Goal: Task Accomplishment & Management: Manage account settings

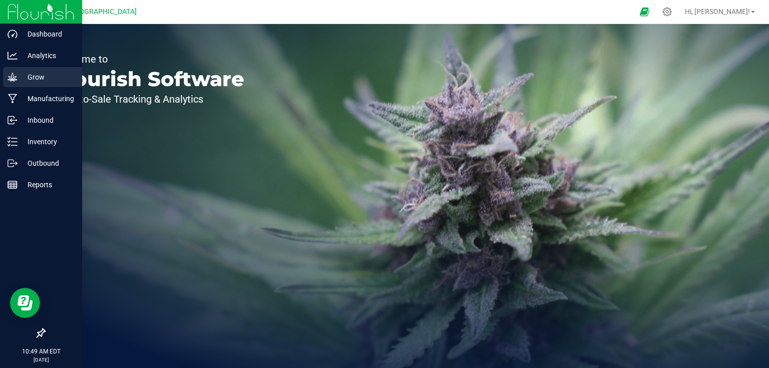
click at [8, 80] on icon at bounding box center [13, 77] width 10 height 9
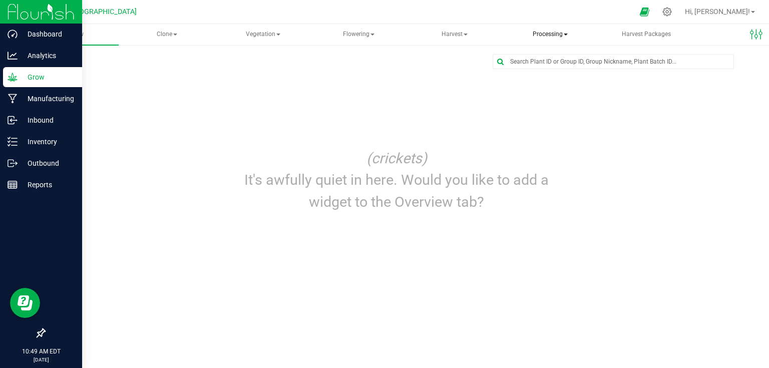
click at [543, 36] on span "Processing" at bounding box center [550, 35] width 94 height 20
click at [563, 72] on span "Processing harvests" at bounding box center [562, 72] width 93 height 9
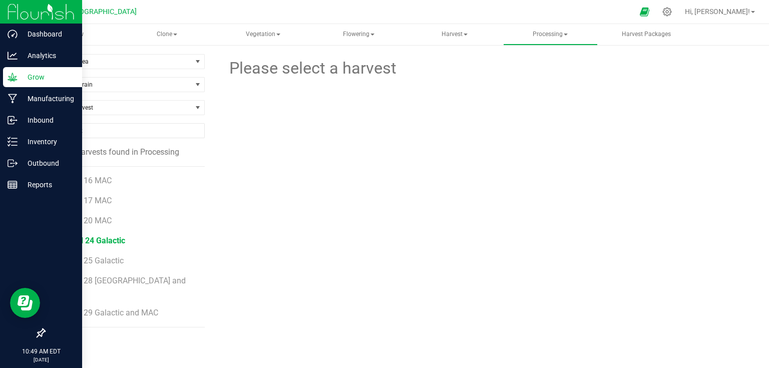
click at [108, 237] on span "25-Bed 24 Galactic" at bounding box center [91, 241] width 68 height 10
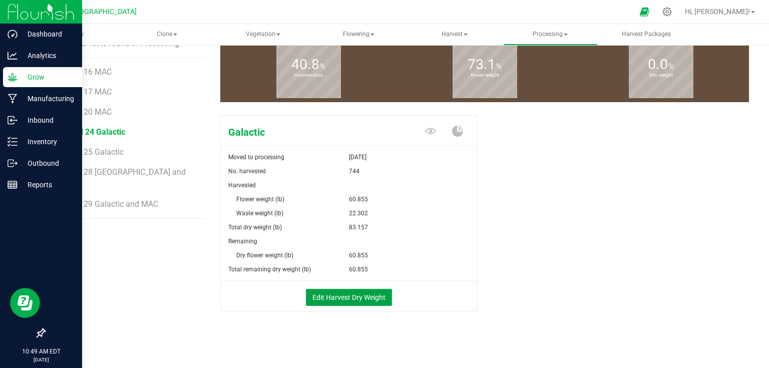
click at [335, 289] on button "Edit Harvest Dry Weight" at bounding box center [349, 297] width 86 height 17
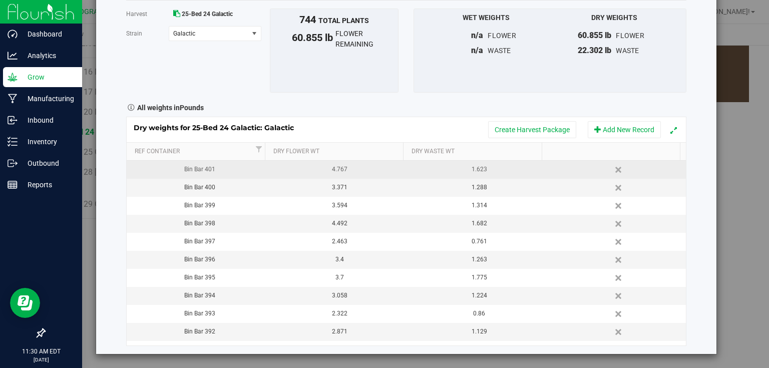
click at [484, 172] on div "1.623" at bounding box center [479, 170] width 132 height 10
click at [699, 143] on div "Harvest log Done Harvest 25-Bed 24 Galactic [GEOGRAPHIC_DATA] Galactic Select s…" at bounding box center [406, 156] width 620 height 395
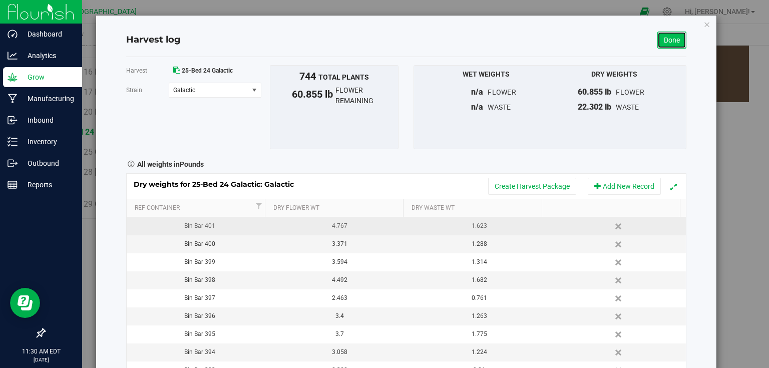
click at [668, 43] on link "Done" at bounding box center [671, 40] width 29 height 17
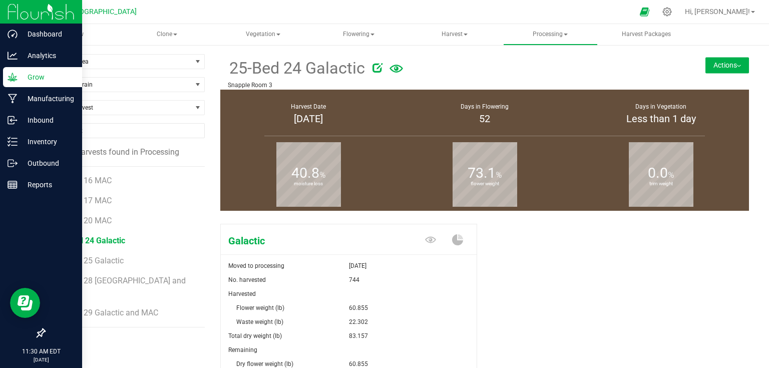
click at [714, 62] on button "Actions" at bounding box center [727, 65] width 44 height 16
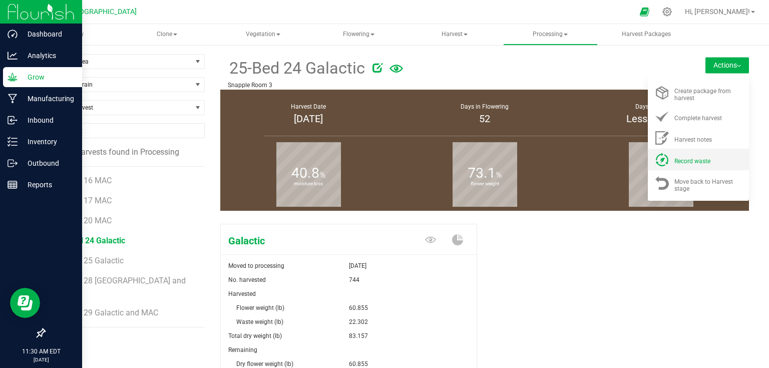
click at [689, 166] on li "Record waste" at bounding box center [698, 160] width 101 height 22
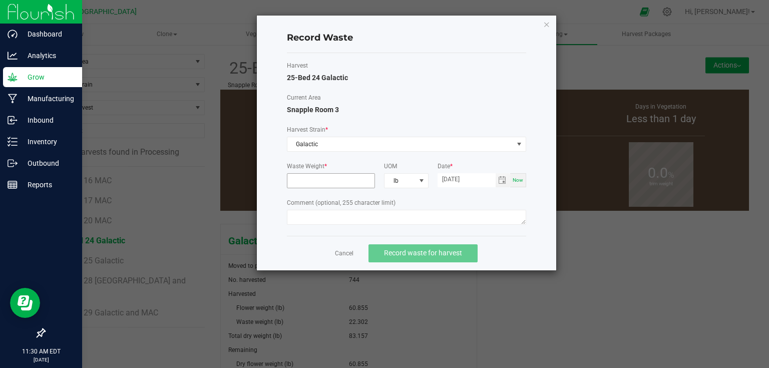
click at [336, 182] on input at bounding box center [331, 181] width 88 height 14
type input "22.3020 lb"
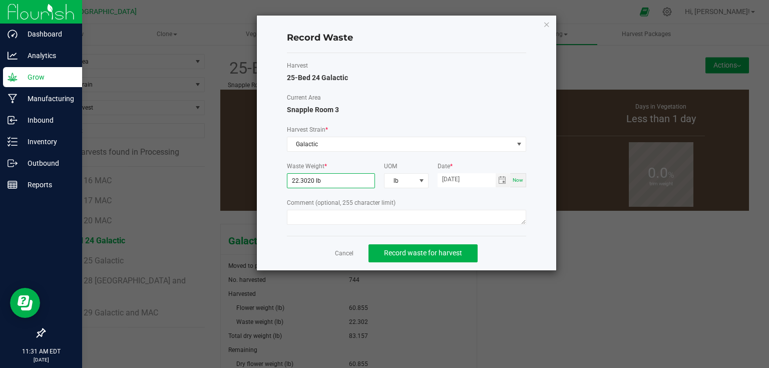
click at [498, 199] on label "Comment (optional, 255 character limit)" at bounding box center [406, 202] width 239 height 9
click at [398, 252] on span "Record waste for harvest" at bounding box center [423, 253] width 78 height 8
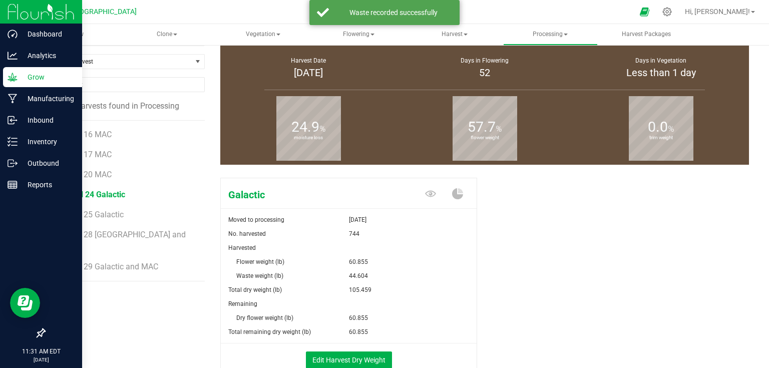
scroll to position [109, 0]
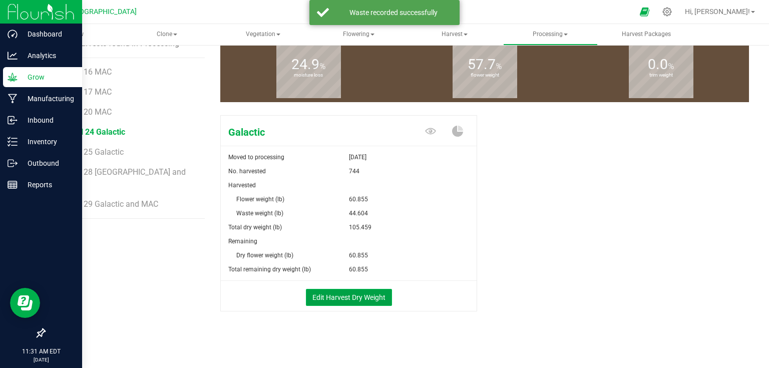
click at [372, 293] on button "Edit Harvest Dry Weight" at bounding box center [349, 297] width 86 height 17
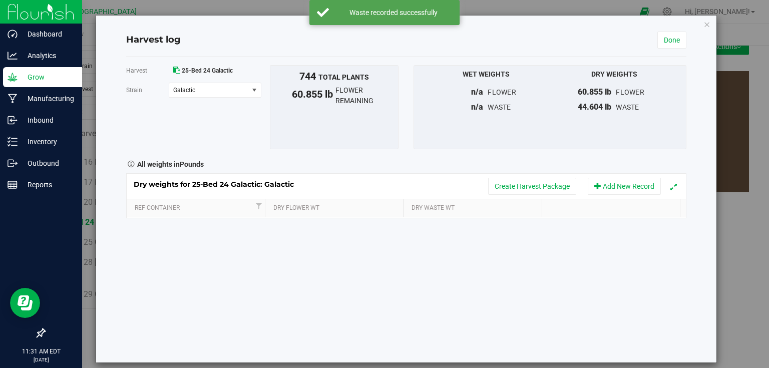
scroll to position [109, 0]
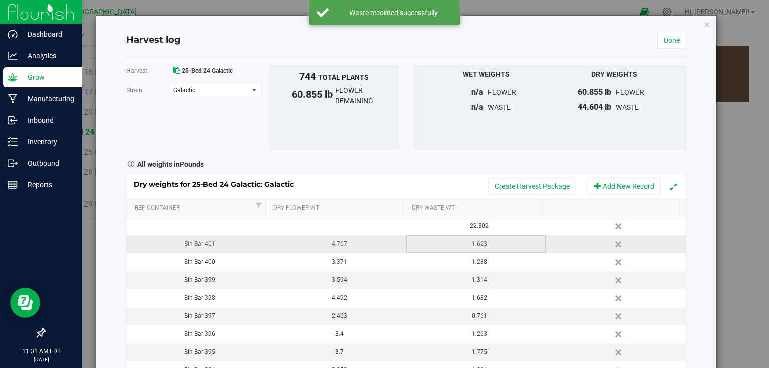
click at [479, 240] on div "1.623" at bounding box center [479, 244] width 132 height 10
click at [479, 240] on input "1.623" at bounding box center [478, 244] width 128 height 14
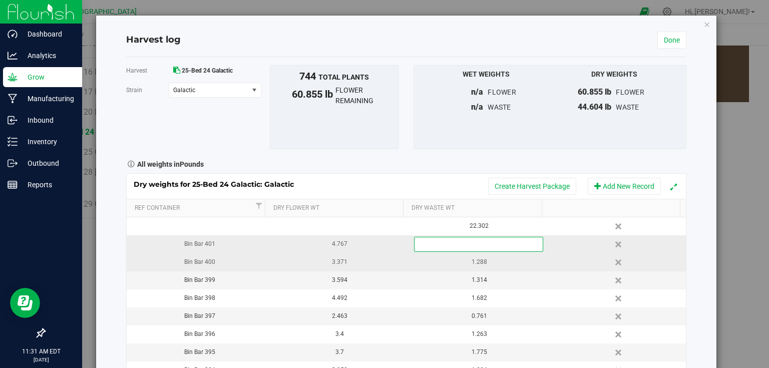
click at [487, 264] on div "Dry weights for 25-Bed 24 Galactic: Galactic Create Harvest Package Add New Rec…" at bounding box center [406, 287] width 560 height 229
click at [487, 262] on div "1.288" at bounding box center [479, 262] width 132 height 10
click at [487, 262] on input "1.288" at bounding box center [478, 262] width 128 height 14
click at [492, 282] on div "Dry weights for 25-Bed 24 Galactic: Galactic Create Harvest Package Add New Rec…" at bounding box center [406, 287] width 560 height 229
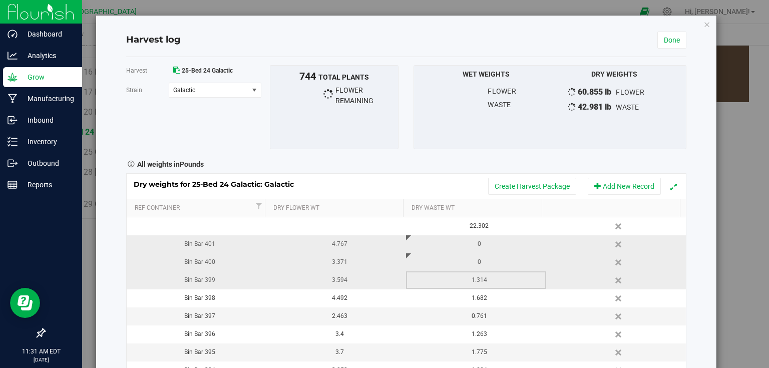
click at [492, 280] on div "1.314" at bounding box center [479, 280] width 132 height 10
click at [492, 280] on input "1.314" at bounding box center [478, 280] width 128 height 14
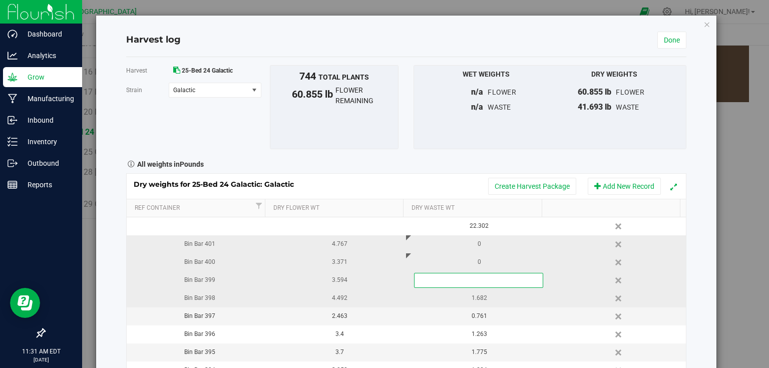
click at [498, 302] on div "Dry weights for 25-Bed 24 Galactic: Galactic Create Harvest Package Add New Rec…" at bounding box center [406, 287] width 560 height 229
click at [498, 294] on div "1.682" at bounding box center [479, 298] width 132 height 10
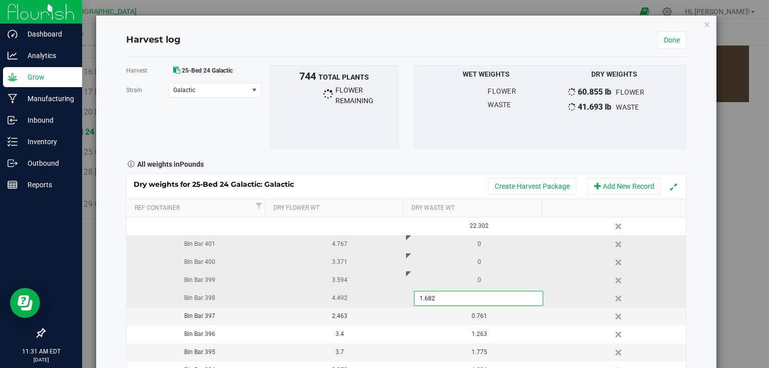
click at [498, 294] on input "1.682" at bounding box center [478, 298] width 128 height 14
click at [498, 307] on div "Dry weights for 25-Bed 24 Galactic: Galactic Create Harvest Package Add New Rec…" at bounding box center [406, 287] width 560 height 229
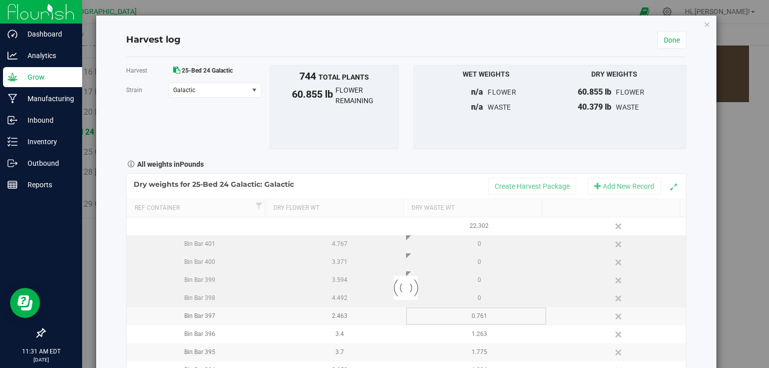
click at [497, 316] on div at bounding box center [406, 288] width 559 height 228
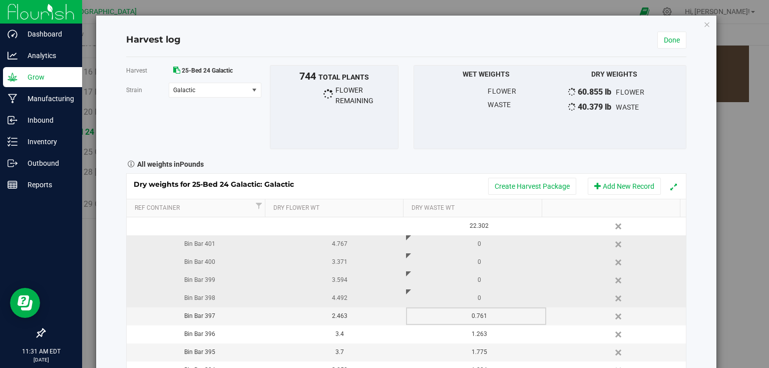
click at [497, 316] on div "0.761" at bounding box center [479, 316] width 132 height 10
click at [497, 316] on input "0.761" at bounding box center [478, 316] width 128 height 14
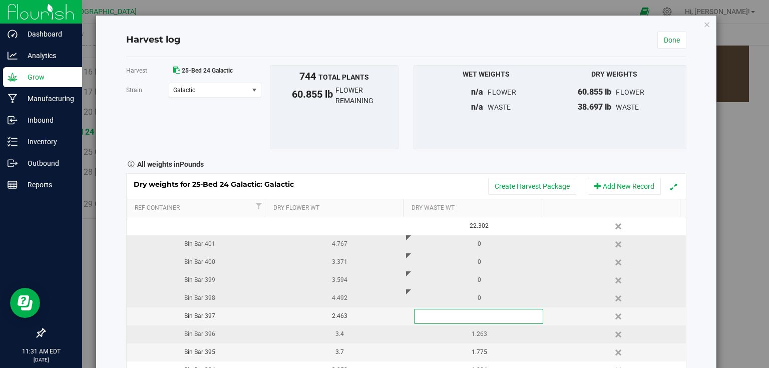
click at [495, 327] on div "Dry weights for 25-Bed 24 Galactic: Galactic Create Harvest Package Add New Rec…" at bounding box center [406, 287] width 560 height 229
click at [495, 329] on div "1.263" at bounding box center [479, 334] width 132 height 10
click at [495, 328] on input "1.263" at bounding box center [478, 334] width 128 height 14
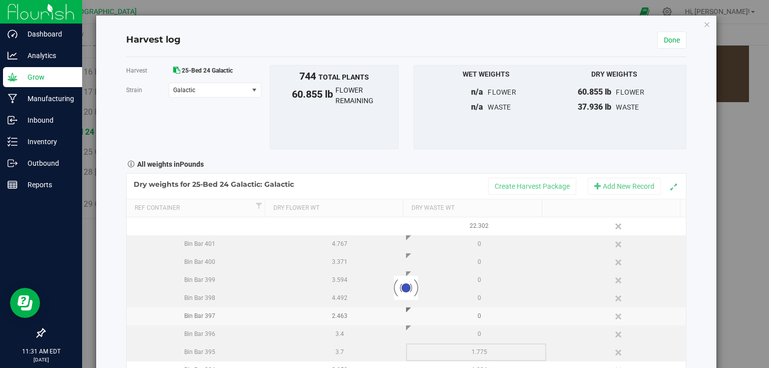
click at [495, 352] on div "Loading... Dry weights for 25-Bed 24 Galactic: Galactic Create Harvest Package …" at bounding box center [406, 287] width 560 height 229
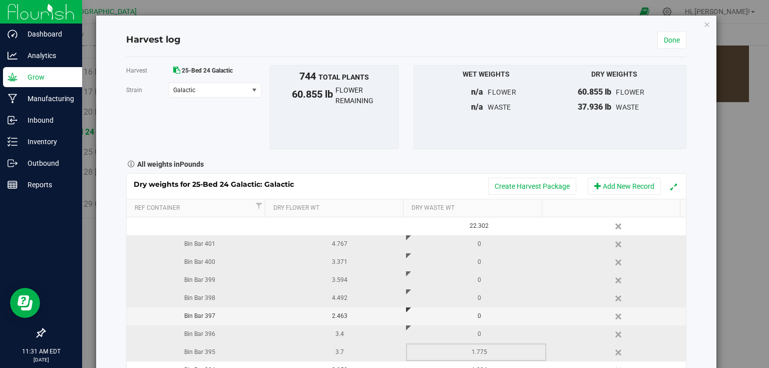
click at [495, 352] on div "1.775" at bounding box center [479, 352] width 132 height 10
click at [495, 352] on input "1.775" at bounding box center [478, 352] width 128 height 14
click at [691, 305] on div "Harvest log Done Harvest 25-Bed 24 Galactic [GEOGRAPHIC_DATA] Galactic Select s…" at bounding box center [406, 213] width 620 height 395
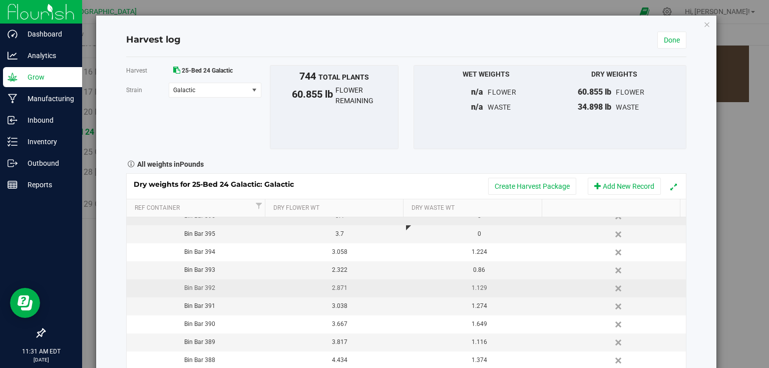
scroll to position [118, 0]
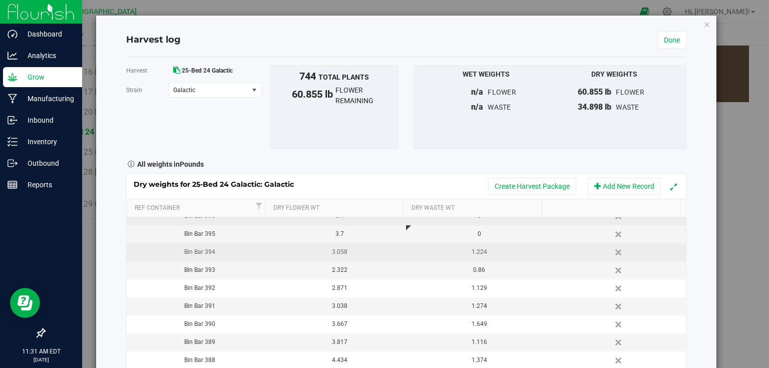
click at [491, 253] on div "1.224" at bounding box center [479, 252] width 132 height 10
click at [491, 253] on input "1.224" at bounding box center [478, 252] width 128 height 14
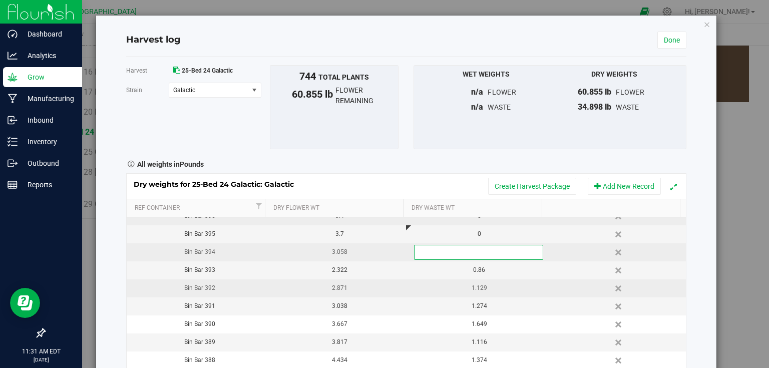
click at [502, 282] on div "Dry weights for 25-Bed 24 Galactic: Galactic Create Harvest Package Add New Rec…" at bounding box center [406, 287] width 560 height 229
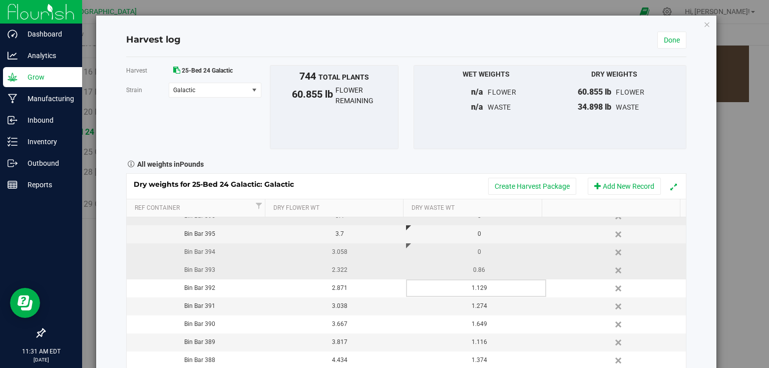
click at [505, 270] on div "0.86" at bounding box center [479, 270] width 132 height 10
click at [505, 270] on input "0.86" at bounding box center [478, 270] width 128 height 14
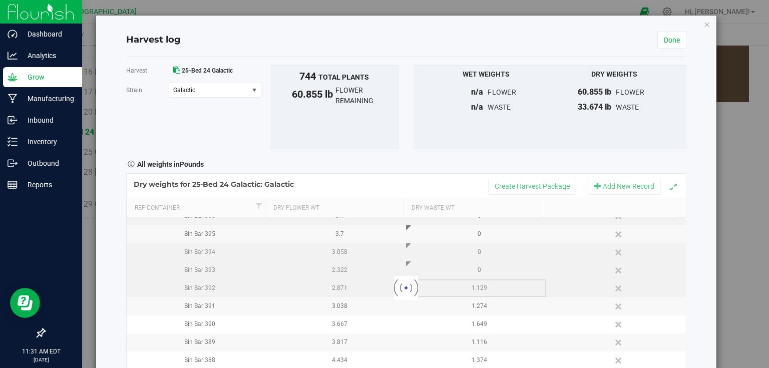
click at [516, 286] on div "Loading... Dry weights for 25-Bed 24 Galactic: Galactic Create Harvest Package …" at bounding box center [406, 287] width 560 height 229
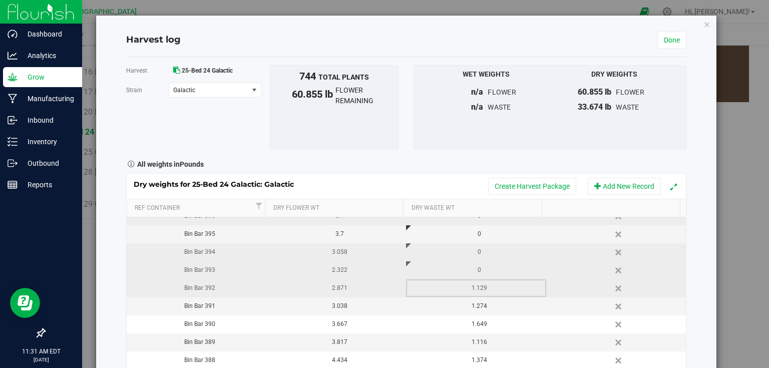
click at [516, 286] on div "1.129" at bounding box center [479, 288] width 132 height 10
click at [516, 286] on input "1.129" at bounding box center [478, 288] width 128 height 14
click at [510, 309] on div "Dry weights for 25-Bed 24 Galactic: Galactic Create Harvest Package Add New Rec…" at bounding box center [406, 287] width 560 height 229
click at [510, 309] on div "1.274" at bounding box center [479, 306] width 132 height 10
click at [510, 309] on input "1.274" at bounding box center [478, 306] width 128 height 14
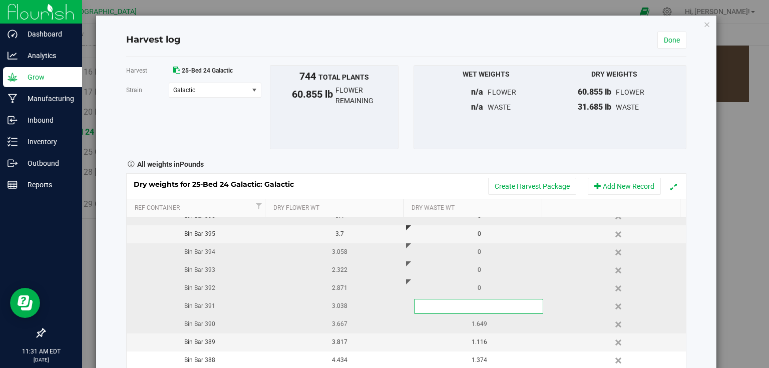
click at [500, 325] on div "Dry weights for 25-Bed 24 Galactic: Galactic Create Harvest Package Add New Rec…" at bounding box center [406, 287] width 560 height 229
click at [500, 325] on div "1.649" at bounding box center [479, 324] width 132 height 10
click at [500, 325] on input "1.649" at bounding box center [478, 324] width 128 height 14
click at [494, 345] on div "Dry weights for 25-Bed 24 Galactic: Galactic Create Harvest Package Add New Rec…" at bounding box center [406, 287] width 560 height 229
click at [494, 345] on div "1.116" at bounding box center [479, 342] width 132 height 10
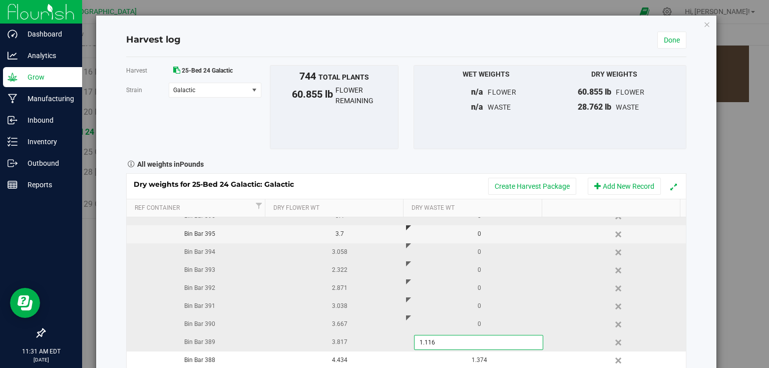
click at [494, 345] on input "1.116" at bounding box center [478, 342] width 128 height 14
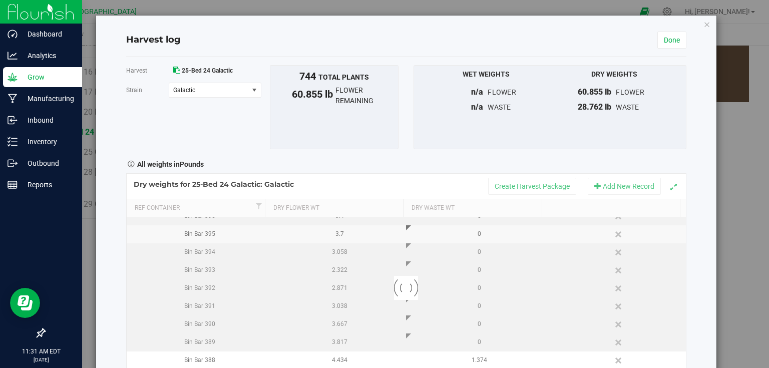
click at [685, 294] on div "Harvest log Done Harvest 25-Bed 24 Galactic [GEOGRAPHIC_DATA] Galactic Select s…" at bounding box center [406, 213] width 620 height 395
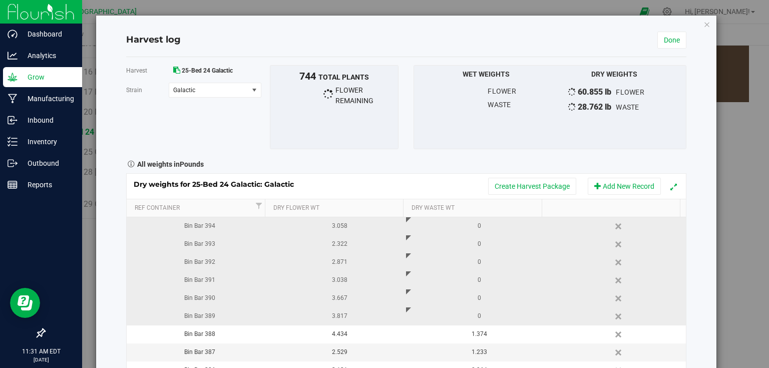
scroll to position [158, 0]
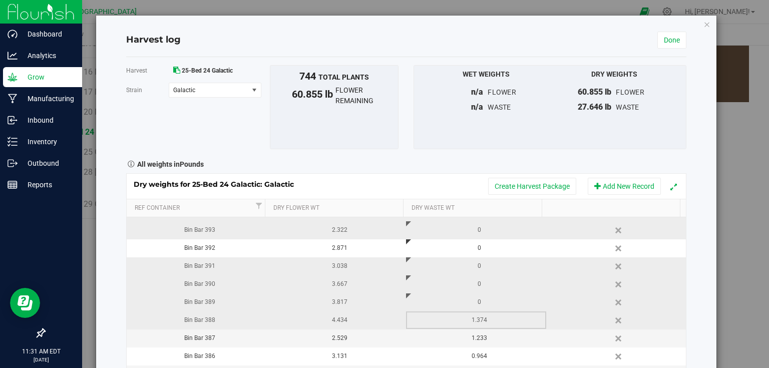
click at [494, 320] on div "1.374" at bounding box center [479, 320] width 132 height 10
click at [494, 320] on input "1.374" at bounding box center [478, 320] width 128 height 14
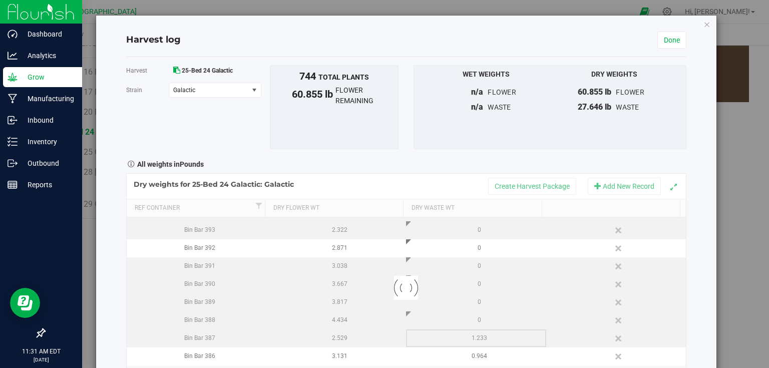
click at [489, 340] on div "Loading... Dry weights for 25-Bed 24 Galactic: Galactic Create Harvest Package …" at bounding box center [406, 287] width 560 height 229
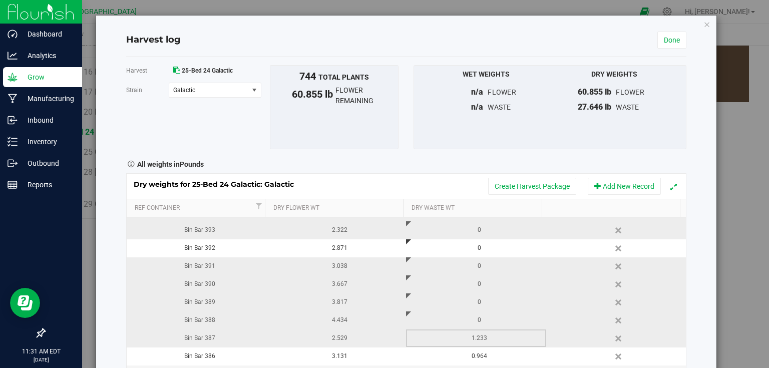
click at [489, 340] on div "1.233" at bounding box center [479, 338] width 132 height 10
click at [489, 340] on input "1.233" at bounding box center [478, 338] width 128 height 14
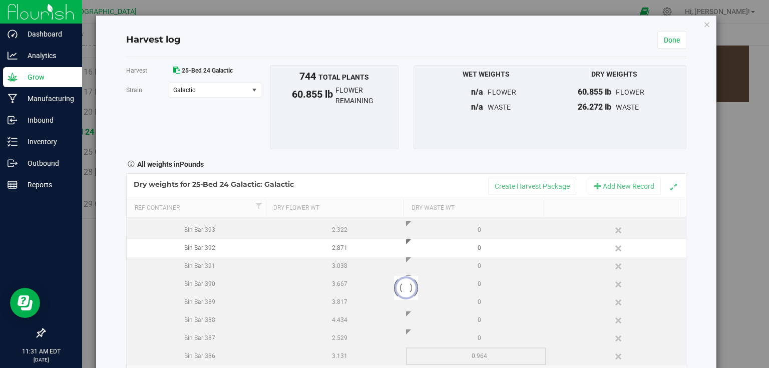
click at [480, 362] on div "Loading... Dry weights for 25-Bed 24 Galactic: Galactic Create Harvest Package …" at bounding box center [406, 287] width 560 height 229
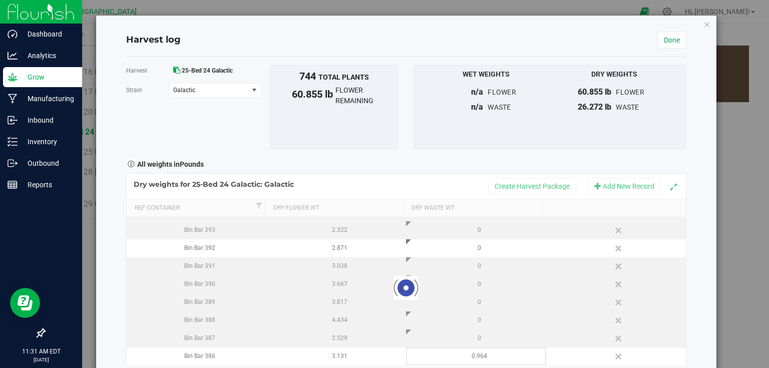
click at [485, 358] on div at bounding box center [406, 288] width 559 height 228
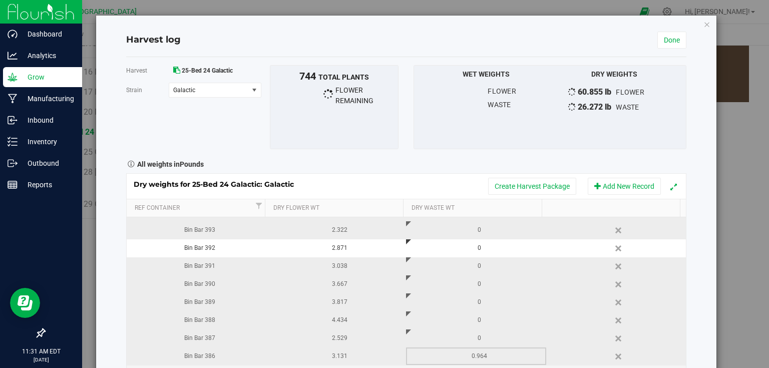
click at [485, 355] on div "0.964" at bounding box center [479, 356] width 132 height 10
click at [485, 355] on input "0.964" at bounding box center [478, 356] width 128 height 14
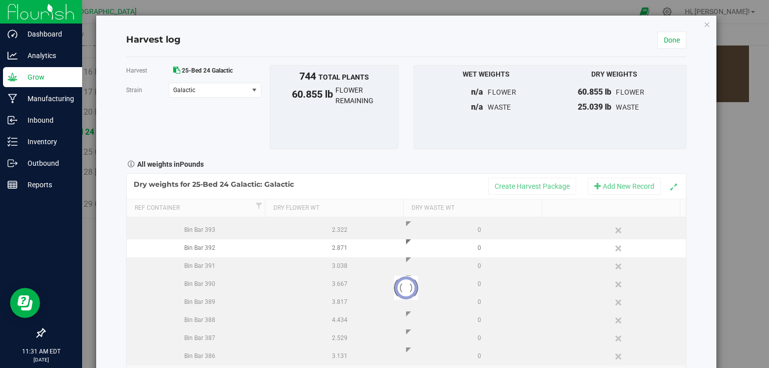
click at [699, 302] on div "Harvest log Done Harvest 25-Bed 24 Galactic [GEOGRAPHIC_DATA] Galactic Select s…" at bounding box center [406, 213] width 620 height 395
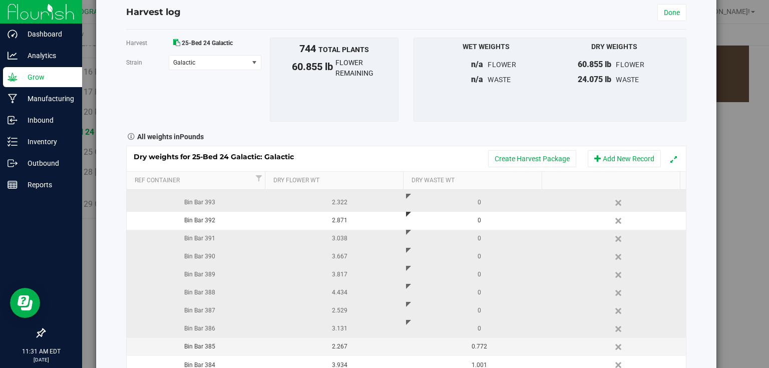
scroll to position [57, 0]
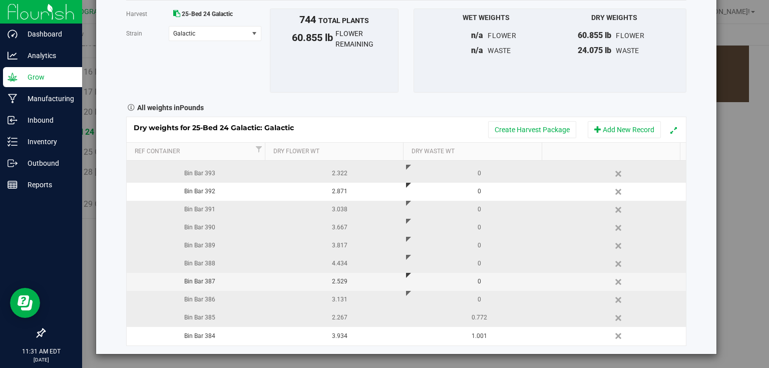
click at [486, 324] on td "0.772" at bounding box center [476, 318] width 140 height 18
click at [492, 318] on input "0.772" at bounding box center [478, 318] width 128 height 14
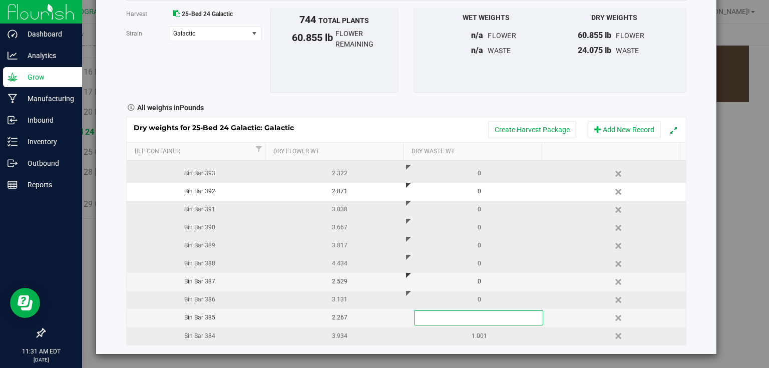
click at [492, 340] on div "Dry weights for 25-Bed 24 Galactic: Galactic Create Harvest Package Add New Rec…" at bounding box center [406, 231] width 560 height 229
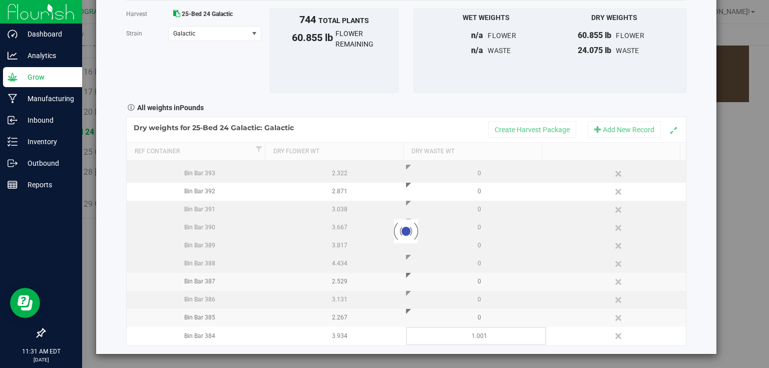
click at [492, 339] on div at bounding box center [406, 231] width 559 height 228
click at [493, 336] on div at bounding box center [406, 231] width 559 height 228
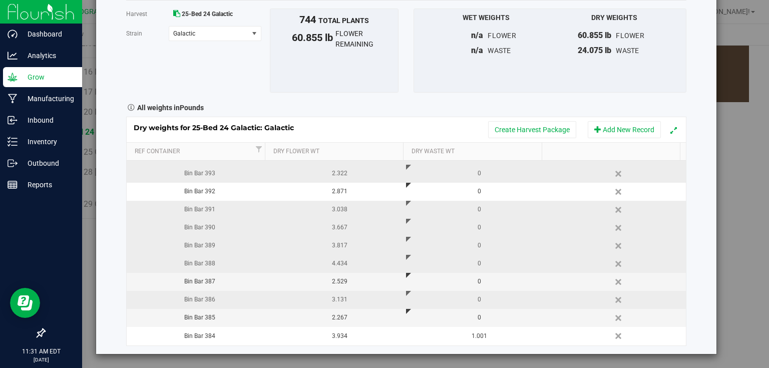
click at [493, 336] on div "1.001" at bounding box center [479, 336] width 132 height 10
click at [493, 336] on input "1.001" at bounding box center [478, 336] width 128 height 14
click at [699, 271] on div "Harvest log Done Harvest 25-Bed 24 Galactic [GEOGRAPHIC_DATA] Galactic Select s…" at bounding box center [406, 156] width 620 height 395
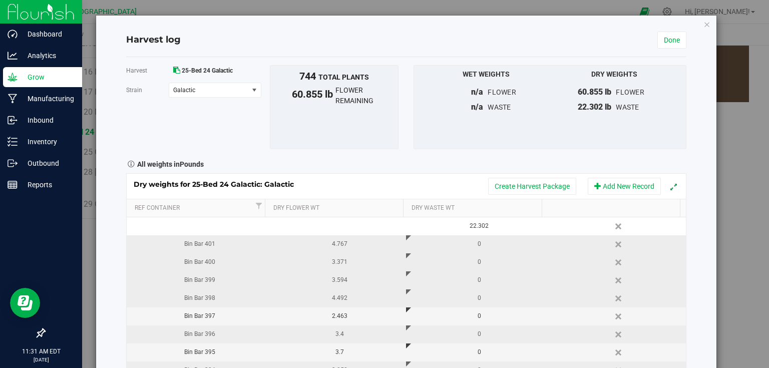
scroll to position [0, 0]
click at [673, 46] on link "Done" at bounding box center [671, 40] width 29 height 17
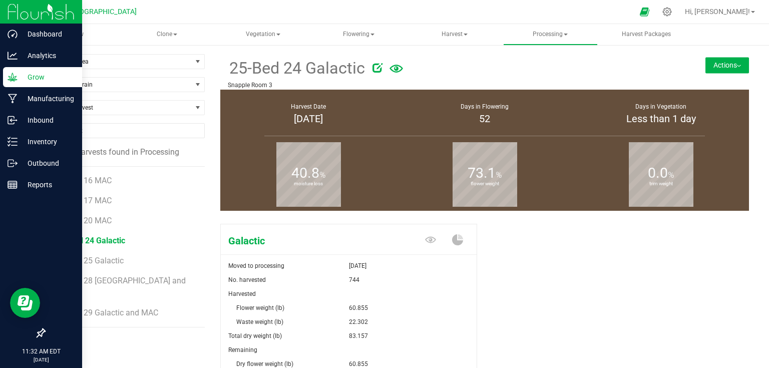
click at [723, 66] on button "Actions" at bounding box center [727, 65] width 44 height 16
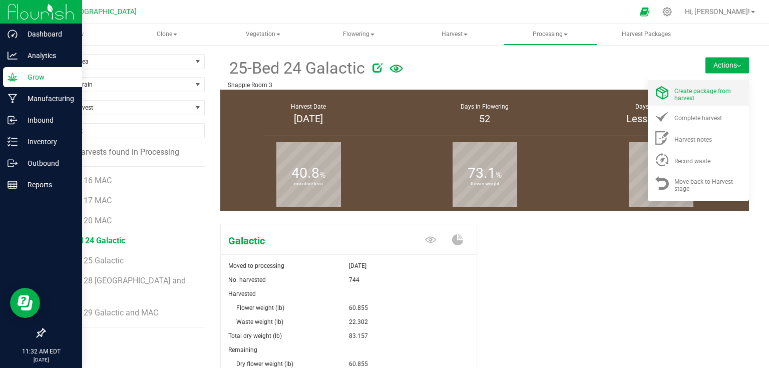
click at [698, 99] on div "Create package from harvest" at bounding box center [708, 93] width 68 height 18
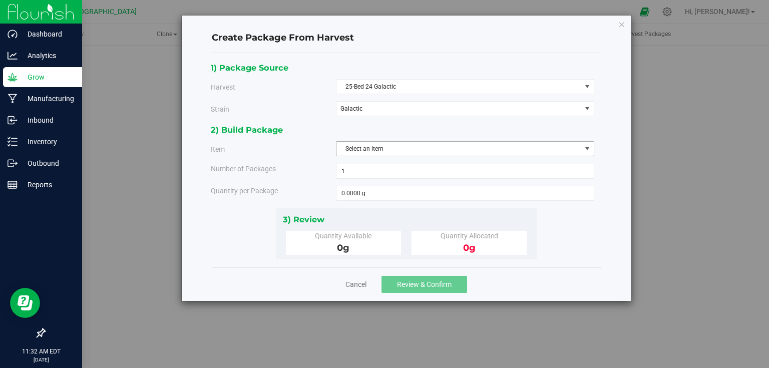
click at [446, 144] on span "Select an item" at bounding box center [458, 149] width 245 height 14
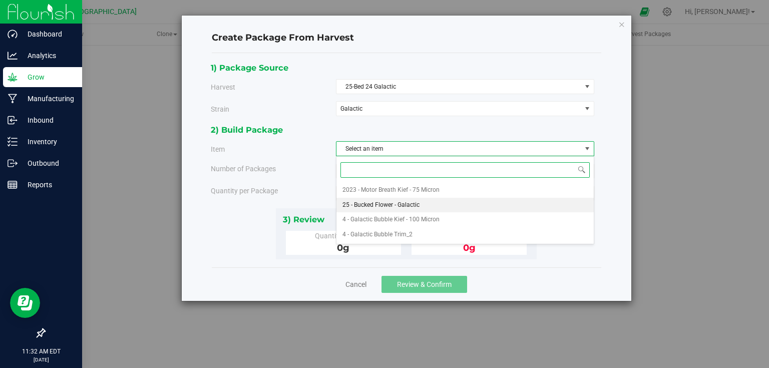
click at [434, 201] on li "25 - Bucked Flower - Galactic" at bounding box center [464, 205] width 257 height 15
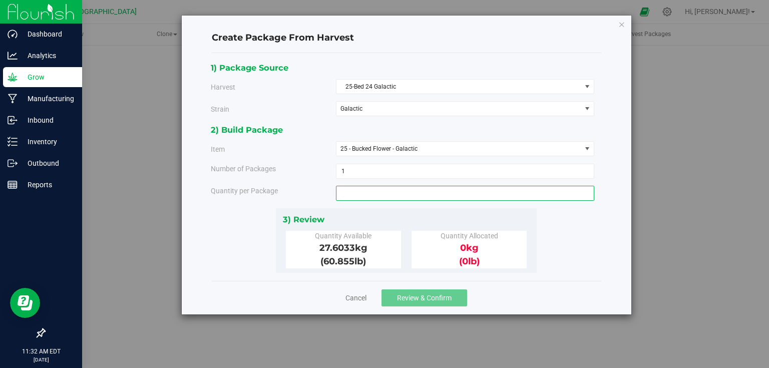
click at [443, 192] on span at bounding box center [465, 193] width 258 height 15
type input "27.6033"
type input "27.6033 kg"
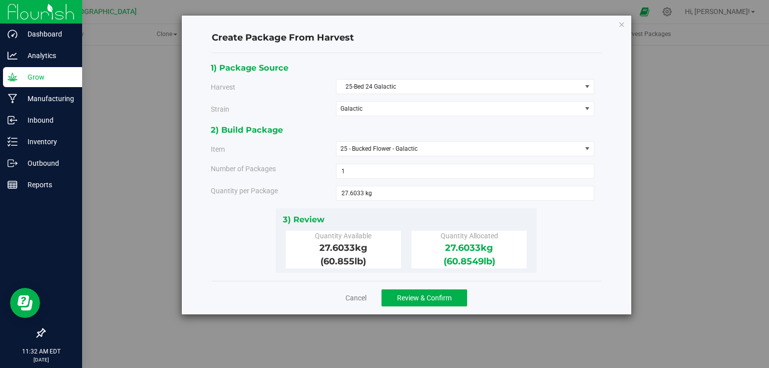
click at [456, 208] on div "3) Review Quantity Available 27.6033 kg (60.855 lb ) Quantity Allocated 27.6033…" at bounding box center [406, 240] width 261 height 65
click at [442, 301] on button "Review & Confirm" at bounding box center [424, 297] width 86 height 17
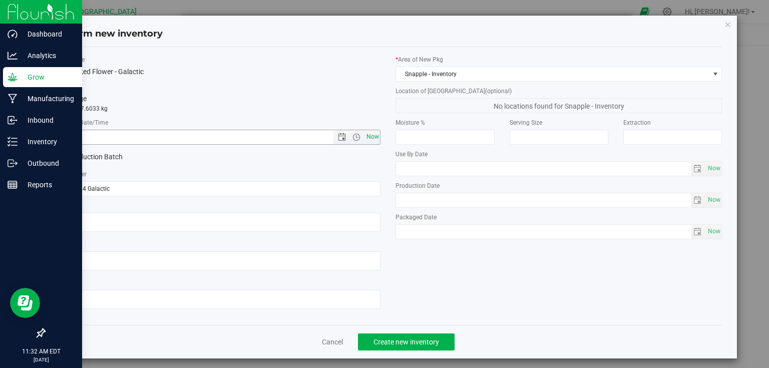
click at [366, 140] on span "Now" at bounding box center [372, 137] width 17 height 15
type input "[DATE] 11:32 AM"
click at [389, 335] on button "Create new inventory" at bounding box center [406, 341] width 97 height 17
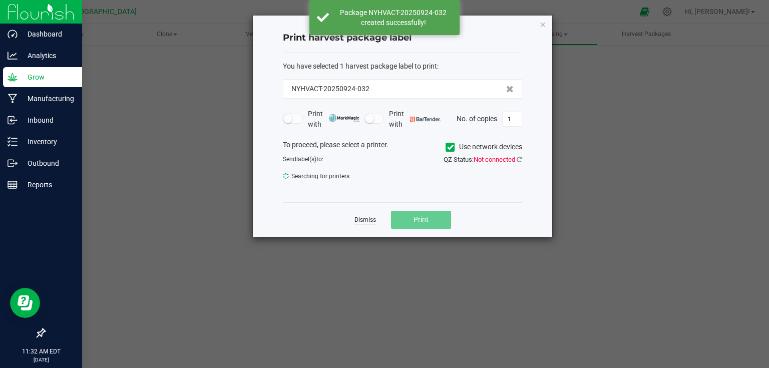
click at [362, 220] on link "Dismiss" at bounding box center [365, 220] width 22 height 9
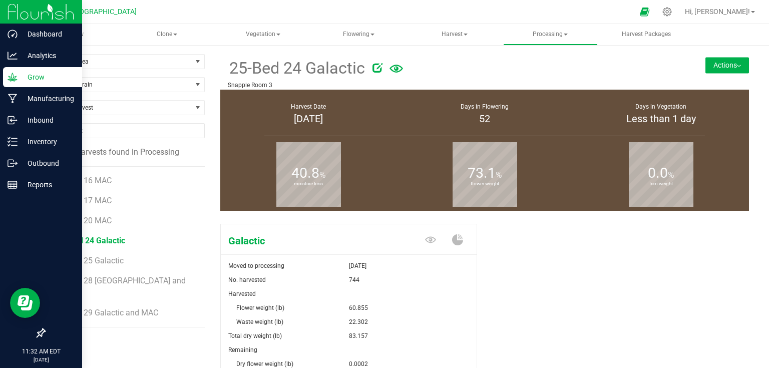
click at [725, 64] on button "Actions" at bounding box center [727, 65] width 44 height 16
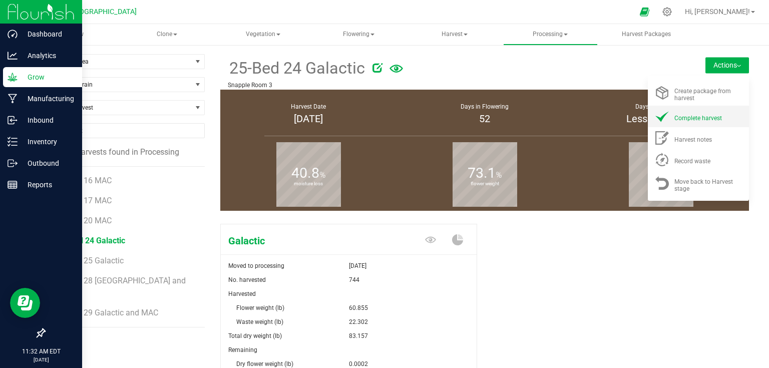
click at [675, 124] on li "Complete harvest" at bounding box center [698, 117] width 101 height 22
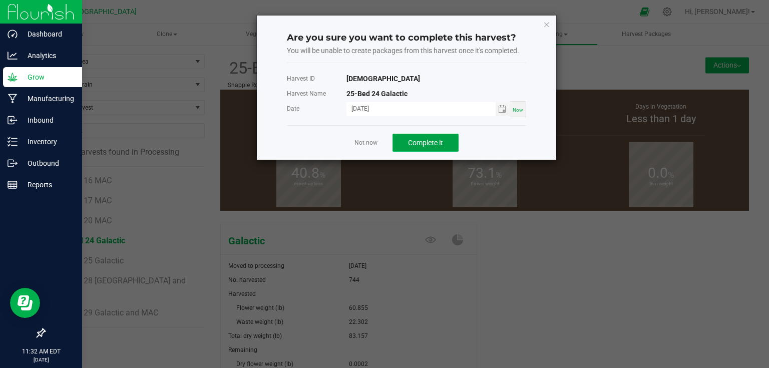
click at [437, 144] on span "Complete it" at bounding box center [425, 143] width 35 height 8
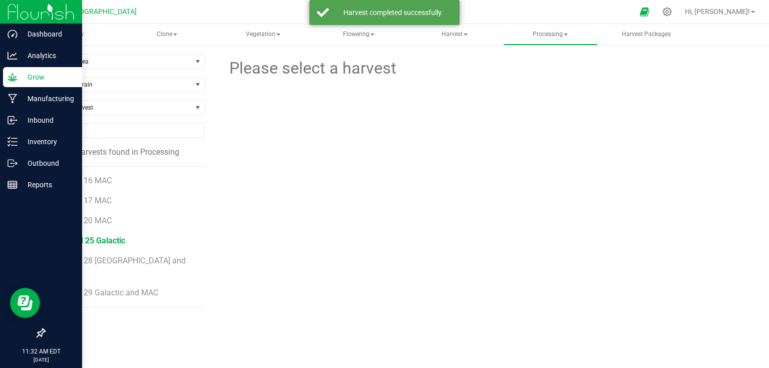
click at [97, 243] on span "25-Bed 25 Galactic" at bounding box center [91, 241] width 68 height 10
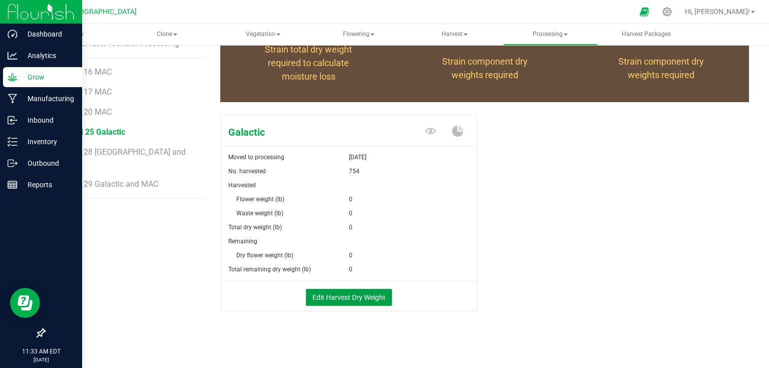
click at [344, 296] on button "Edit Harvest Dry Weight" at bounding box center [349, 297] width 86 height 17
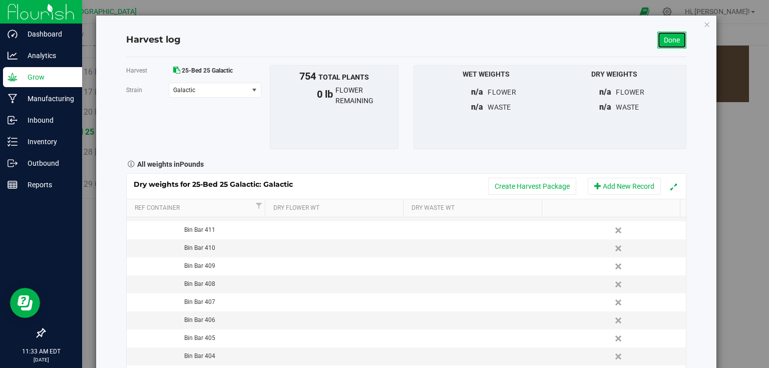
click at [671, 35] on link "Done" at bounding box center [671, 40] width 29 height 17
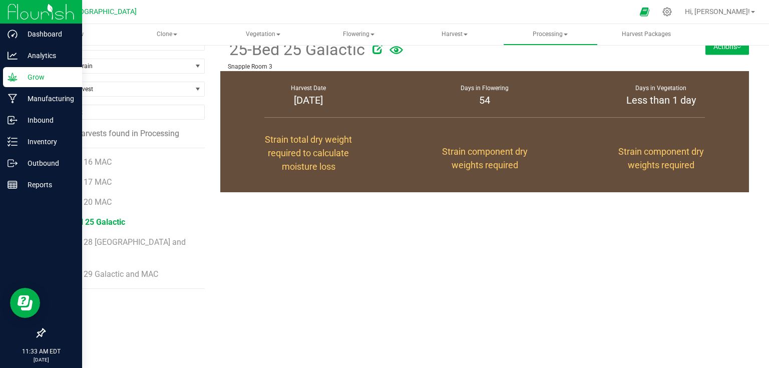
scroll to position [109, 0]
